Goal: Transaction & Acquisition: Purchase product/service

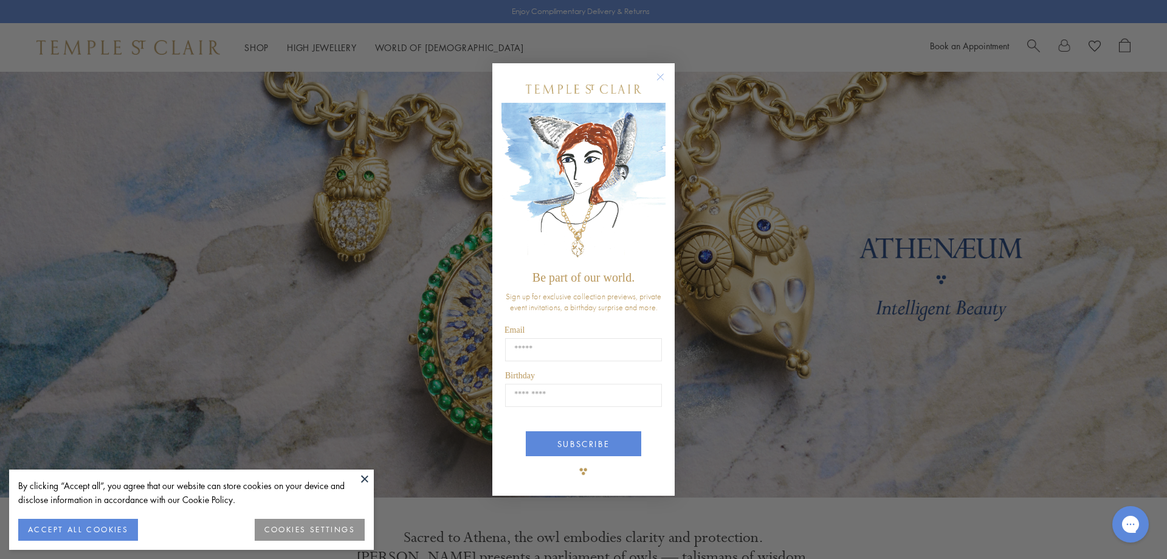
click at [659, 74] on circle "Close dialog" at bounding box center [661, 76] width 15 height 15
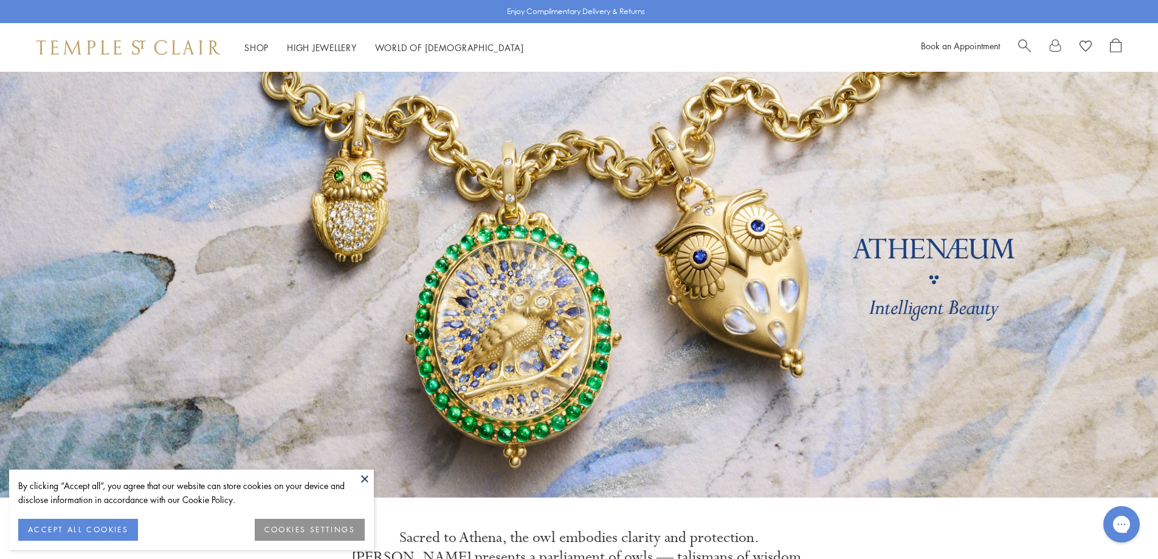
click at [92, 528] on button "ACCEPT ALL COOKIES" at bounding box center [78, 530] width 120 height 22
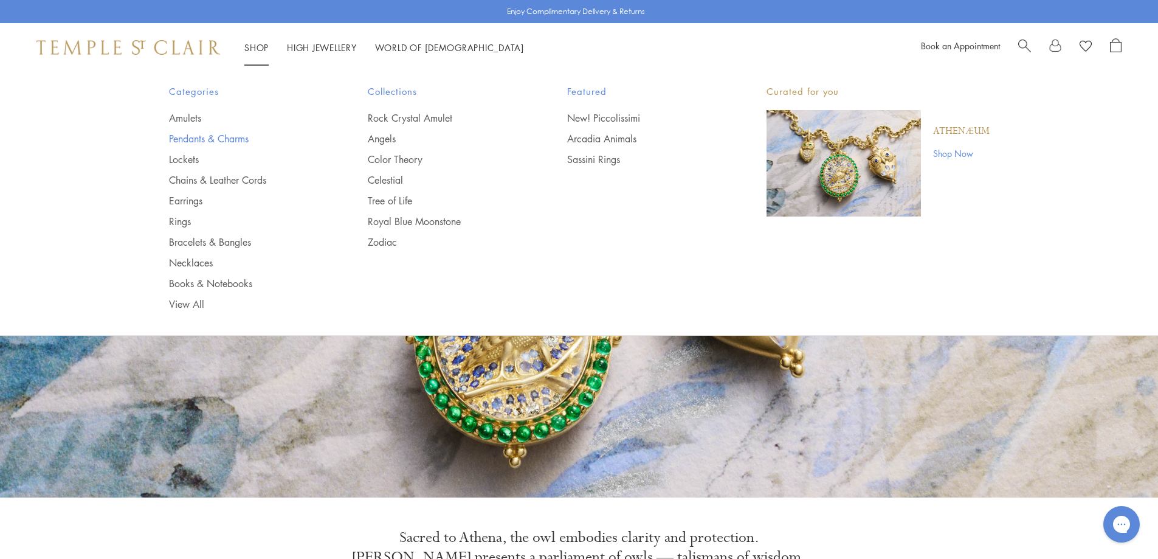
click at [195, 136] on link "Pendants & Charms" at bounding box center [244, 138] width 151 height 13
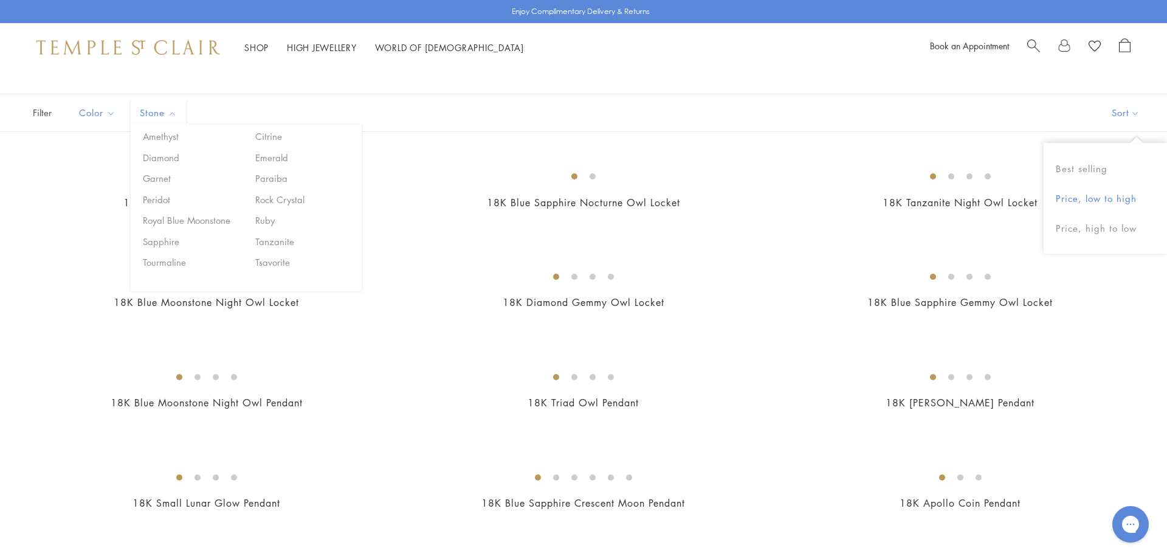
click at [1085, 201] on button "Price, low to high" at bounding box center [1105, 199] width 123 height 30
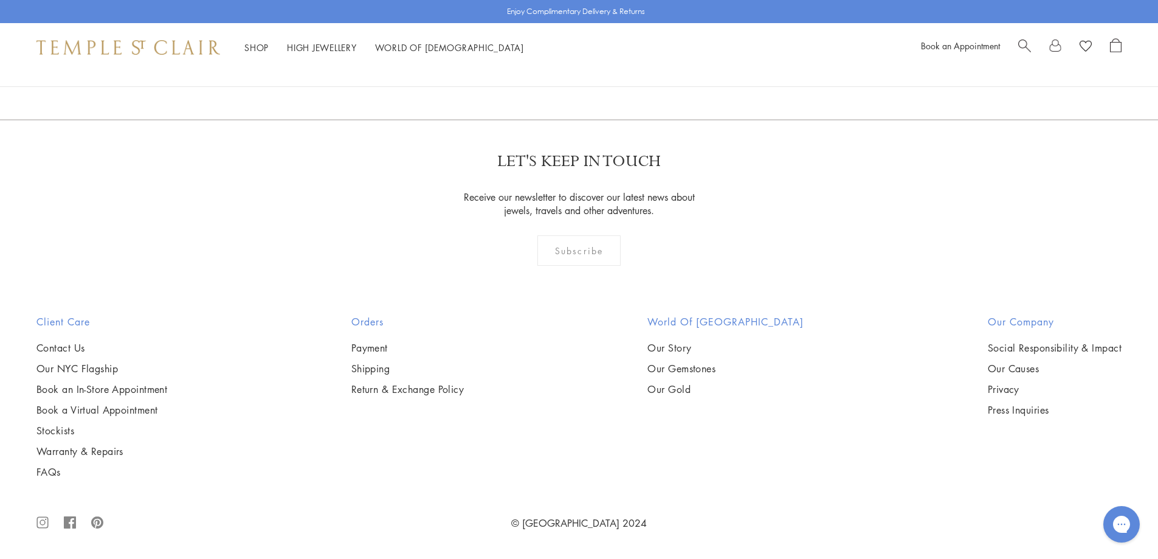
scroll to position [4438, 0]
click at [0, 0] on img at bounding box center [0, 0] width 0 height 0
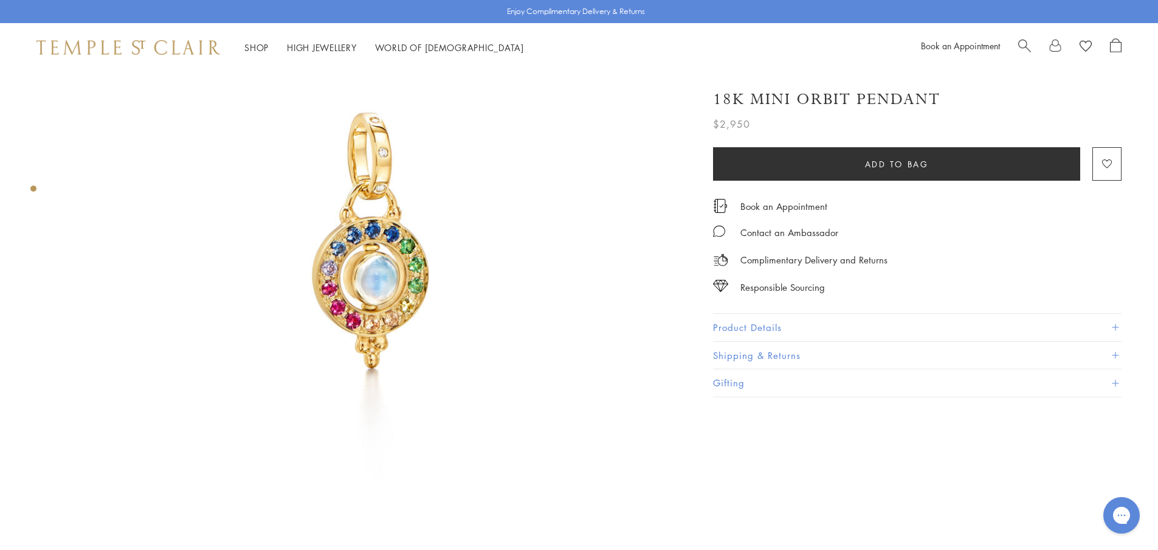
scroll to position [122, 0]
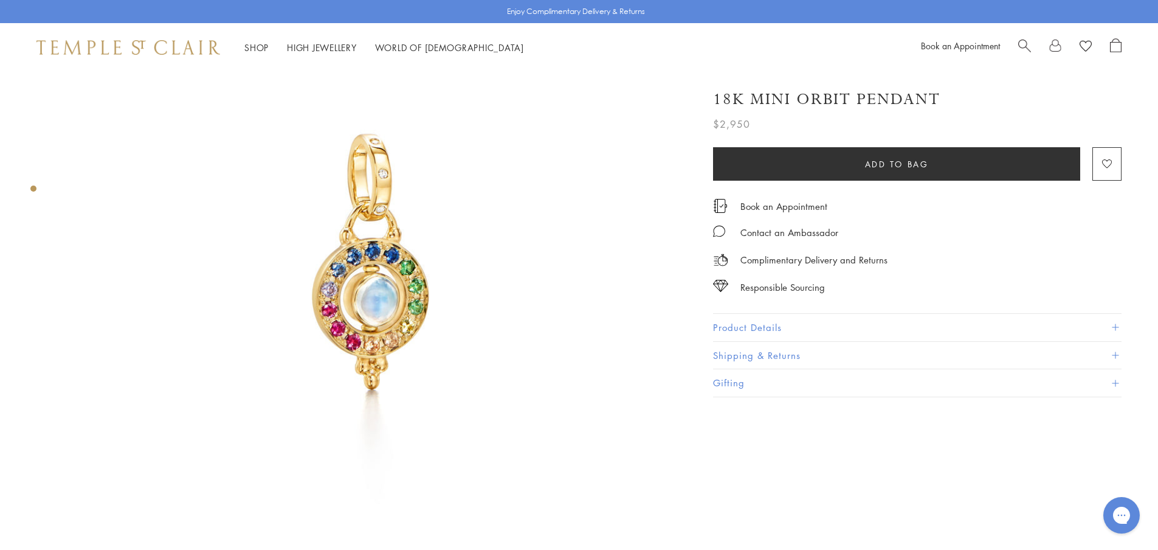
click at [809, 324] on button "Product Details" at bounding box center [917, 327] width 409 height 27
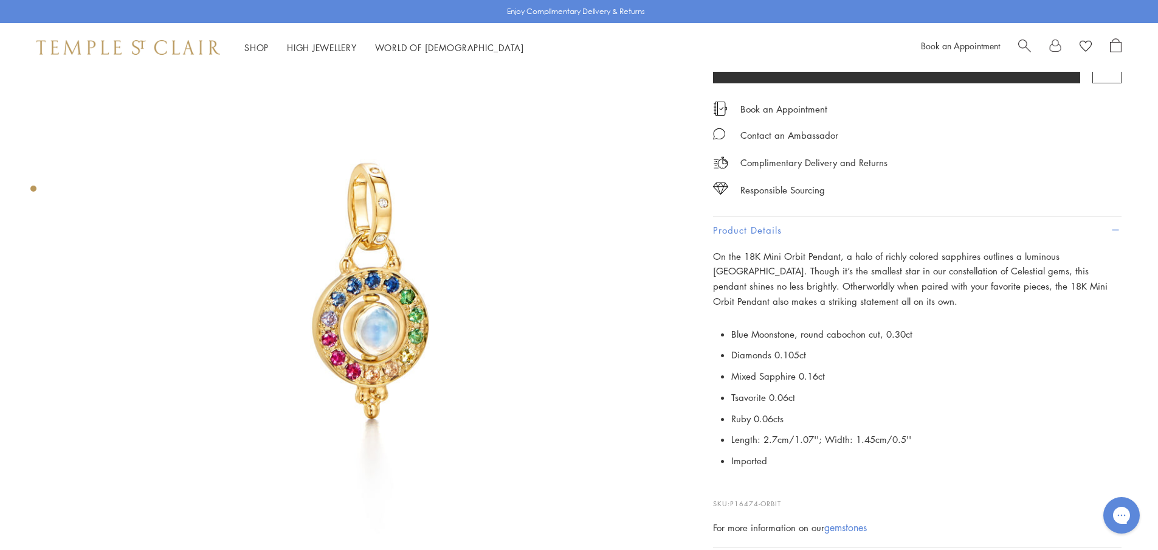
scroll to position [61, 0]
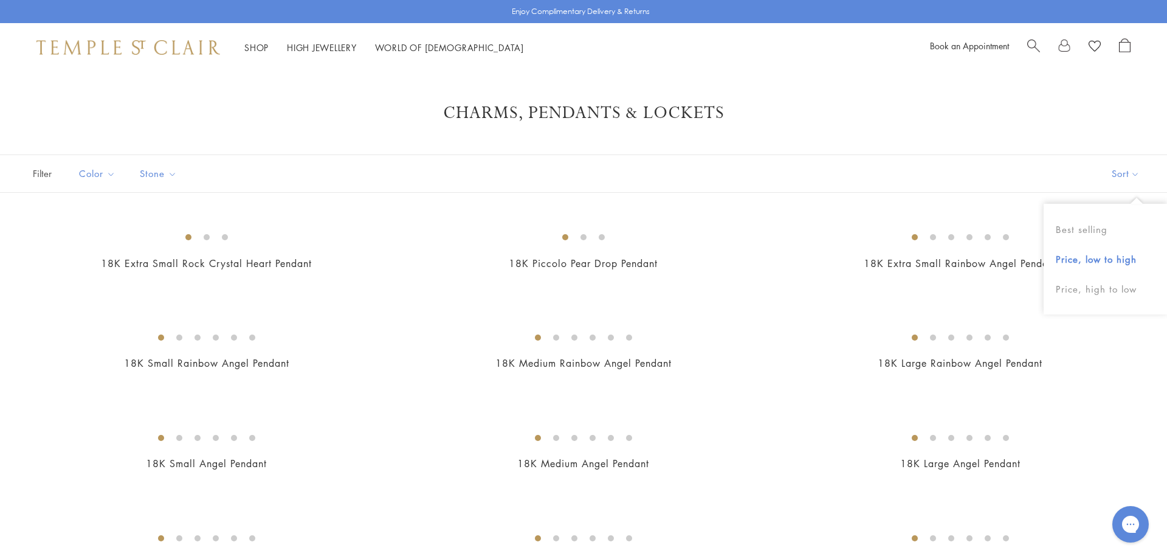
click at [1092, 258] on button "Price, low to high" at bounding box center [1105, 259] width 123 height 30
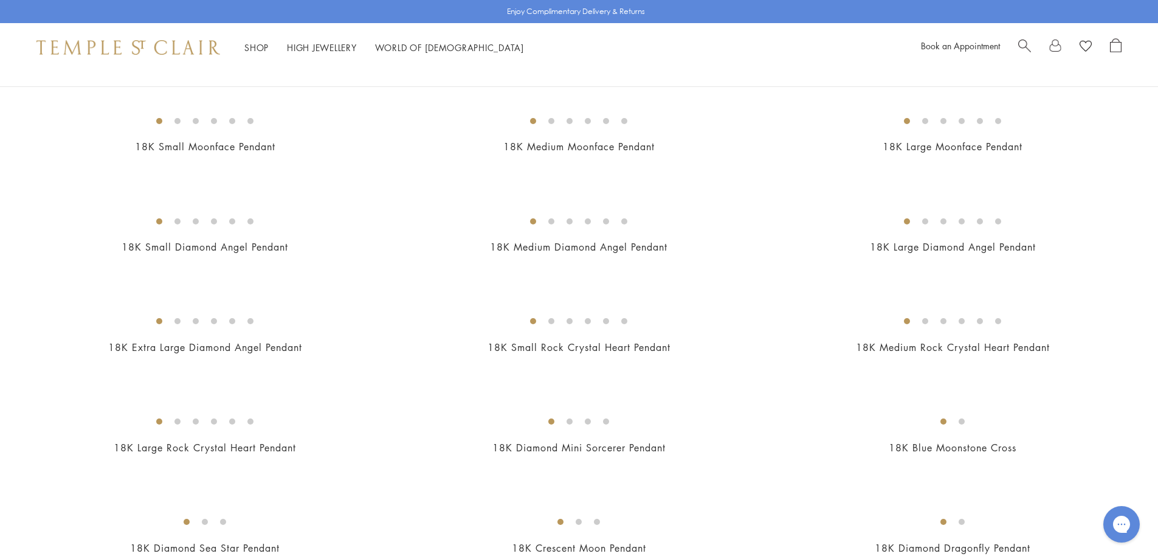
scroll to position [393, 0]
